Goal: Task Accomplishment & Management: Manage account settings

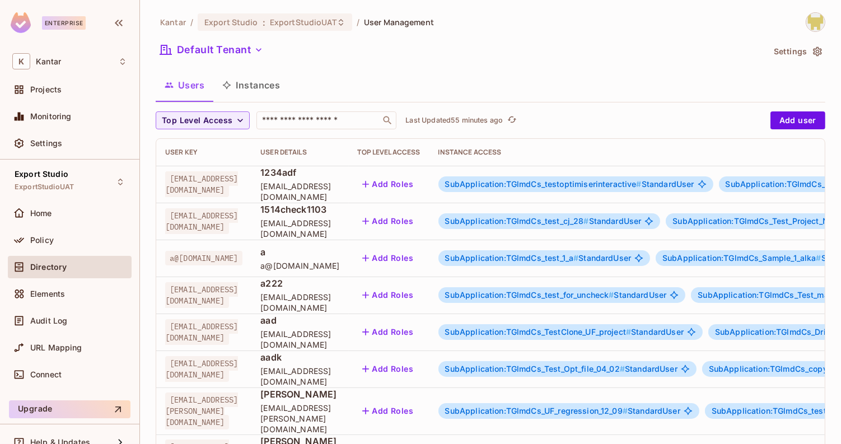
click at [516, 46] on div "Default Tenant" at bounding box center [460, 51] width 608 height 21
drag, startPoint x: 516, startPoint y: 46, endPoint x: 438, endPoint y: 82, distance: 86.2
click at [438, 82] on div "Kantar / Export Studio : ExportStudioUAT / User Management Default Tenant Setti…" at bounding box center [491, 441] width 670 height 858
click at [319, 124] on input "text" at bounding box center [319, 120] width 118 height 11
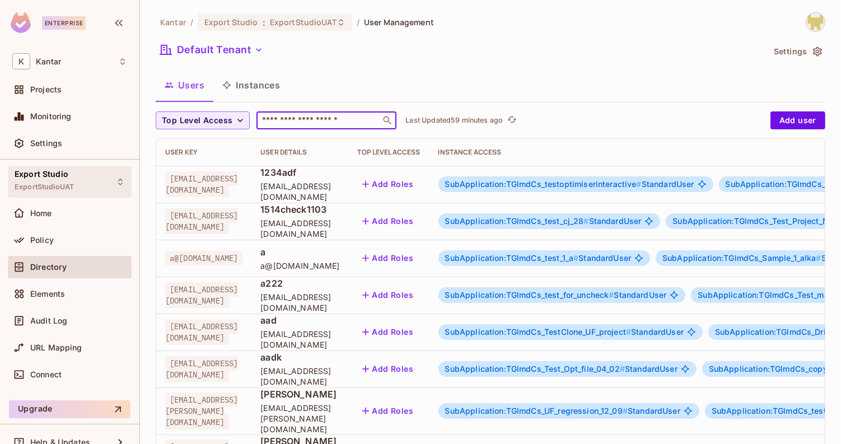
click at [131, 174] on div "Export Studio ExportStudioUAT" at bounding box center [70, 181] width 124 height 31
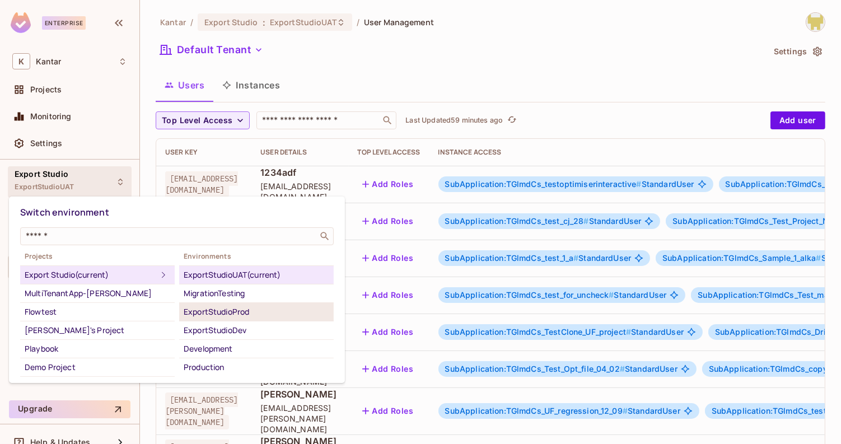
click at [261, 311] on div "ExportStudioProd" at bounding box center [257, 311] width 146 height 13
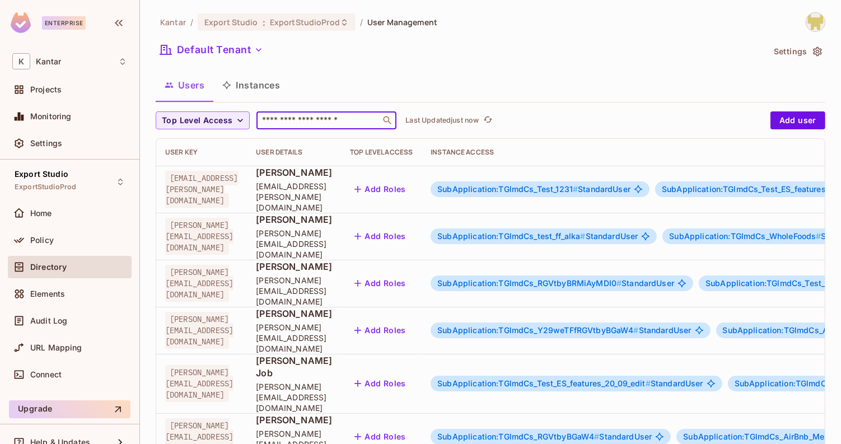
click at [269, 120] on input "text" at bounding box center [319, 120] width 118 height 11
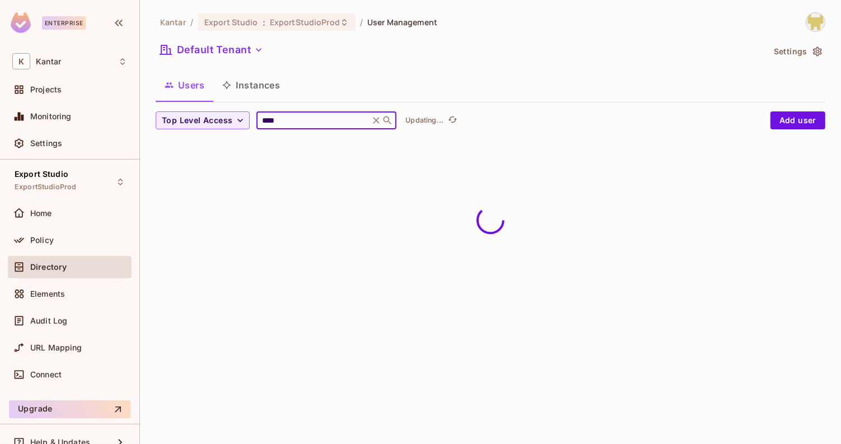
type input "****"
click at [354, 85] on div "Users Instances" at bounding box center [491, 85] width 670 height 28
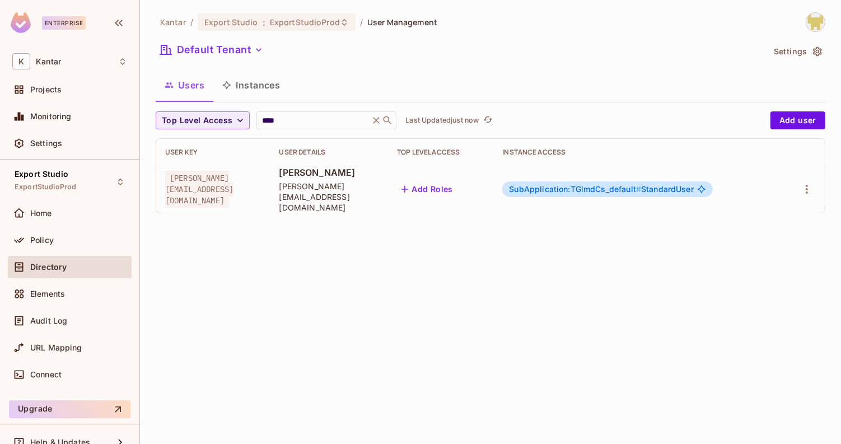
click at [457, 184] on button "Add Roles" at bounding box center [427, 189] width 60 height 18
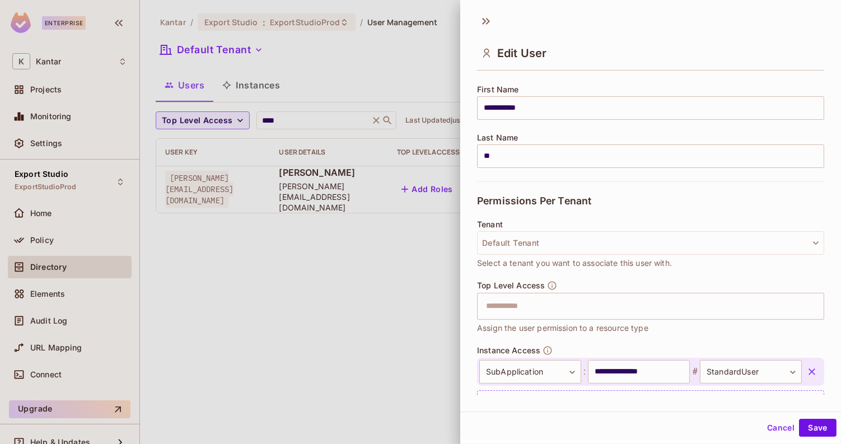
scroll to position [183, 0]
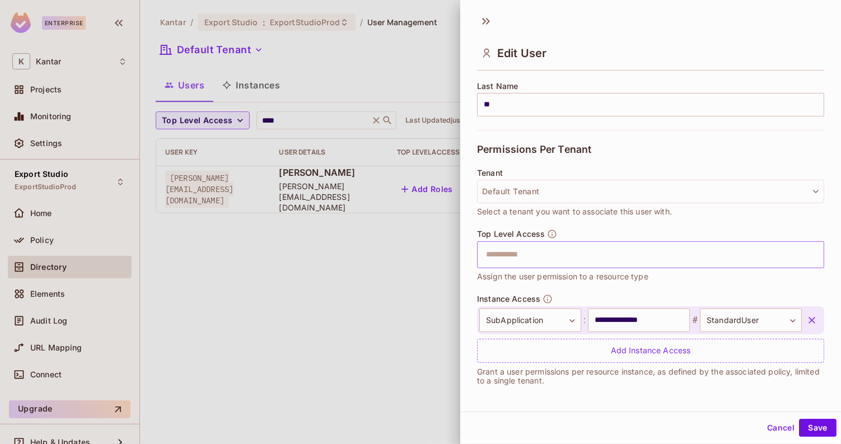
click at [554, 263] on input "text" at bounding box center [640, 255] width 323 height 22
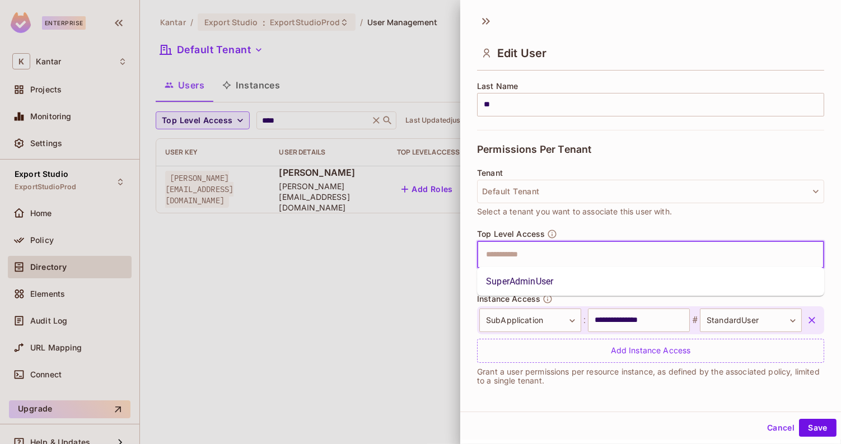
click at [554, 284] on li "SuperAdminUser" at bounding box center [650, 282] width 347 height 20
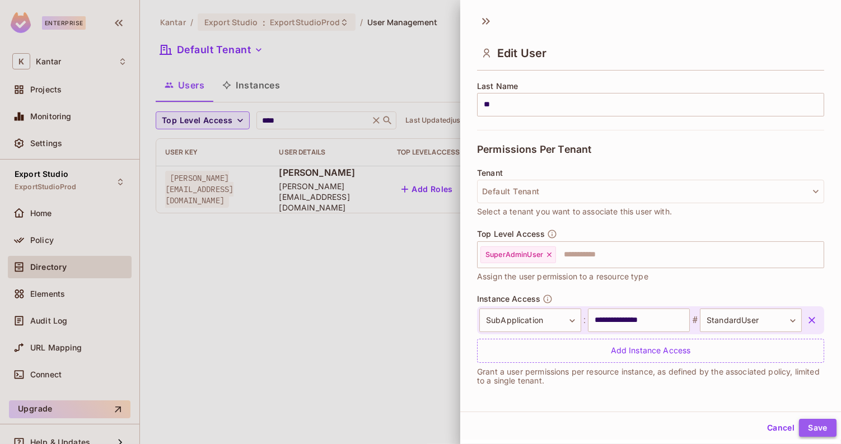
click at [803, 431] on button "Save" at bounding box center [818, 428] width 38 height 18
